Goal: Find specific page/section: Find specific page/section

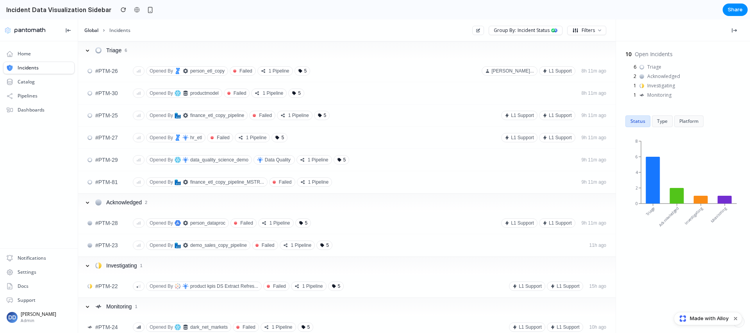
click at [489, 6] on section "Incident Data Visualization Sidebar Share" at bounding box center [373, 10] width 747 height 20
click at [220, 17] on section "Incident Data Visualization Sidebar Share" at bounding box center [373, 10] width 747 height 20
click at [164, 24] on div "Global Incidents" at bounding box center [275, 30] width 394 height 17
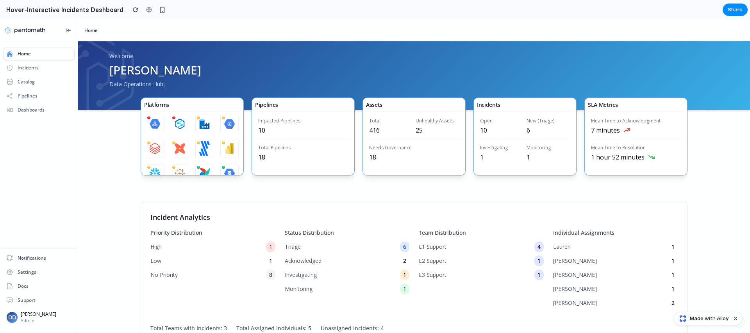
click at [111, 158] on div "Platforms .MicroStrategy_svg__cls-2{fill:#fff} .S3_svg__cls-1{fill:#e25444}.S3_…" at bounding box center [413, 141] width 659 height 86
click at [184, 244] on div "High 1" at bounding box center [212, 247] width 125 height 11
click at [156, 247] on span "High" at bounding box center [155, 247] width 11 height 8
click at [26, 70] on div "Incidents" at bounding box center [28, 68] width 21 height 6
click at [27, 78] on div "Catalog" at bounding box center [38, 82] width 71 height 12
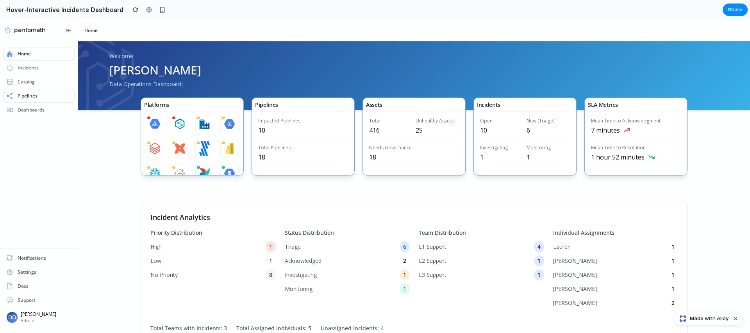
click at [25, 96] on div "Pipelines" at bounding box center [28, 96] width 20 height 6
click at [26, 108] on div "Dashboards" at bounding box center [31, 110] width 27 height 6
click at [26, 82] on div "Catalog" at bounding box center [26, 82] width 17 height 6
click at [25, 66] on div "Incidents" at bounding box center [28, 68] width 21 height 6
click at [106, 158] on div "Platforms .MicroStrategy_svg__cls-2{fill:#fff} .S3_svg__cls-1{fill:#e25444}.S3_…" at bounding box center [413, 141] width 659 height 86
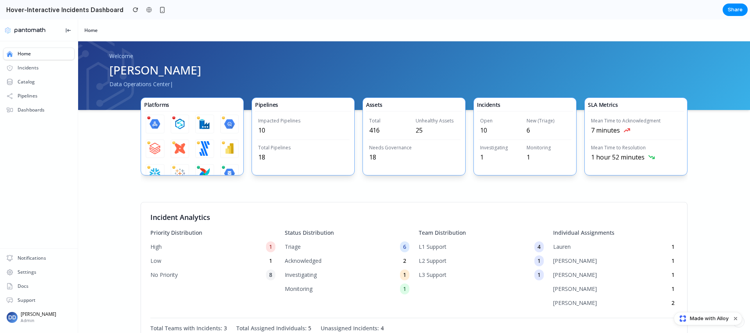
click at [169, 30] on div "Home" at bounding box center [414, 31] width 672 height 22
click at [686, 8] on section "Hover-Interactive Incidents Dashboard Share" at bounding box center [373, 10] width 747 height 20
click at [593, 29] on div "Home" at bounding box center [414, 31] width 672 height 22
click at [130, 157] on div "Platforms .MicroStrategy_svg__cls-2{fill:#fff} .S3_svg__cls-1{fill:#e25444}.S3_…" at bounding box center [413, 141] width 659 height 86
